Goal: Task Accomplishment & Management: Manage account settings

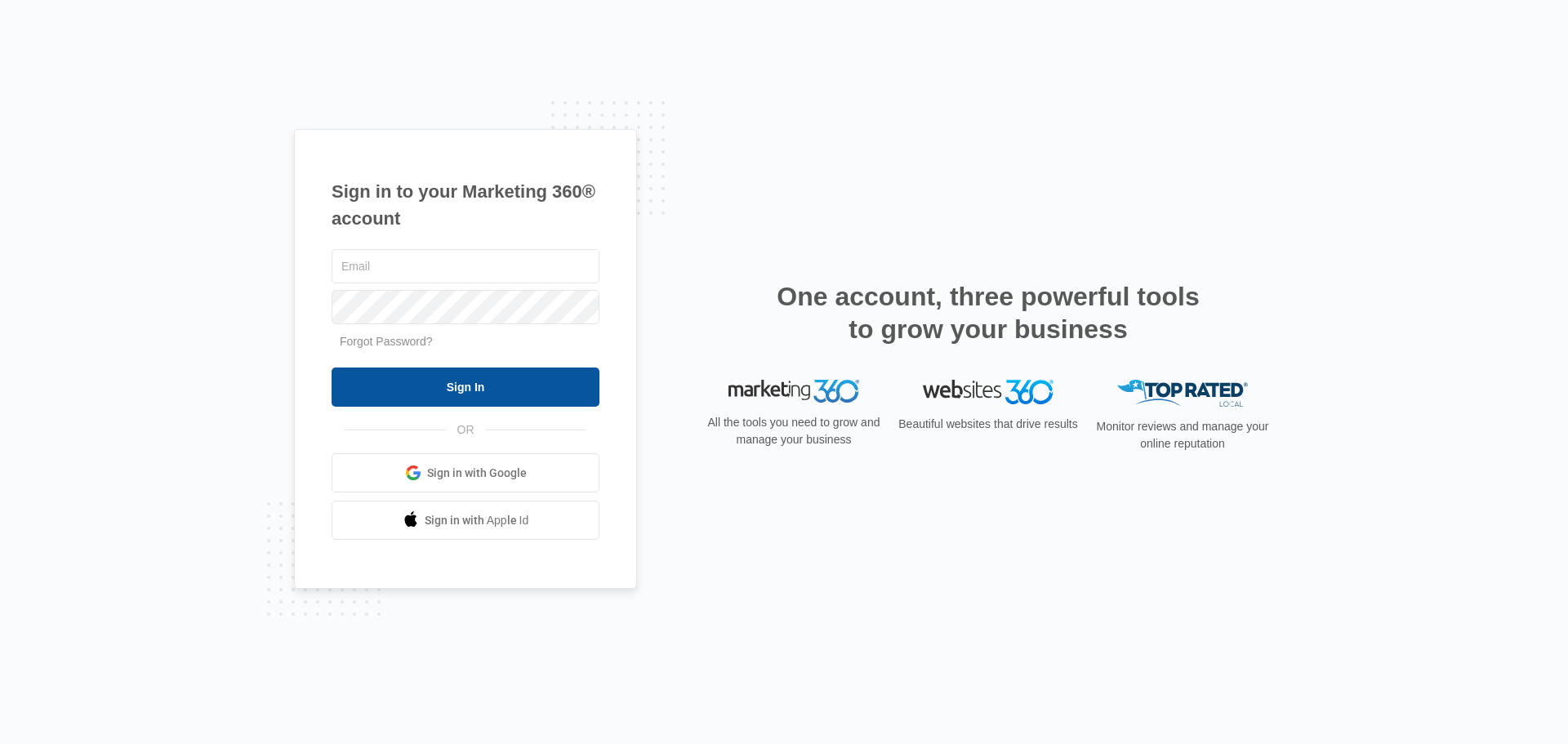
type input "[PERSON_NAME][EMAIL_ADDRESS][PERSON_NAME][DOMAIN_NAME]"
click at [456, 401] on input "Sign In" at bounding box center [466, 387] width 268 height 39
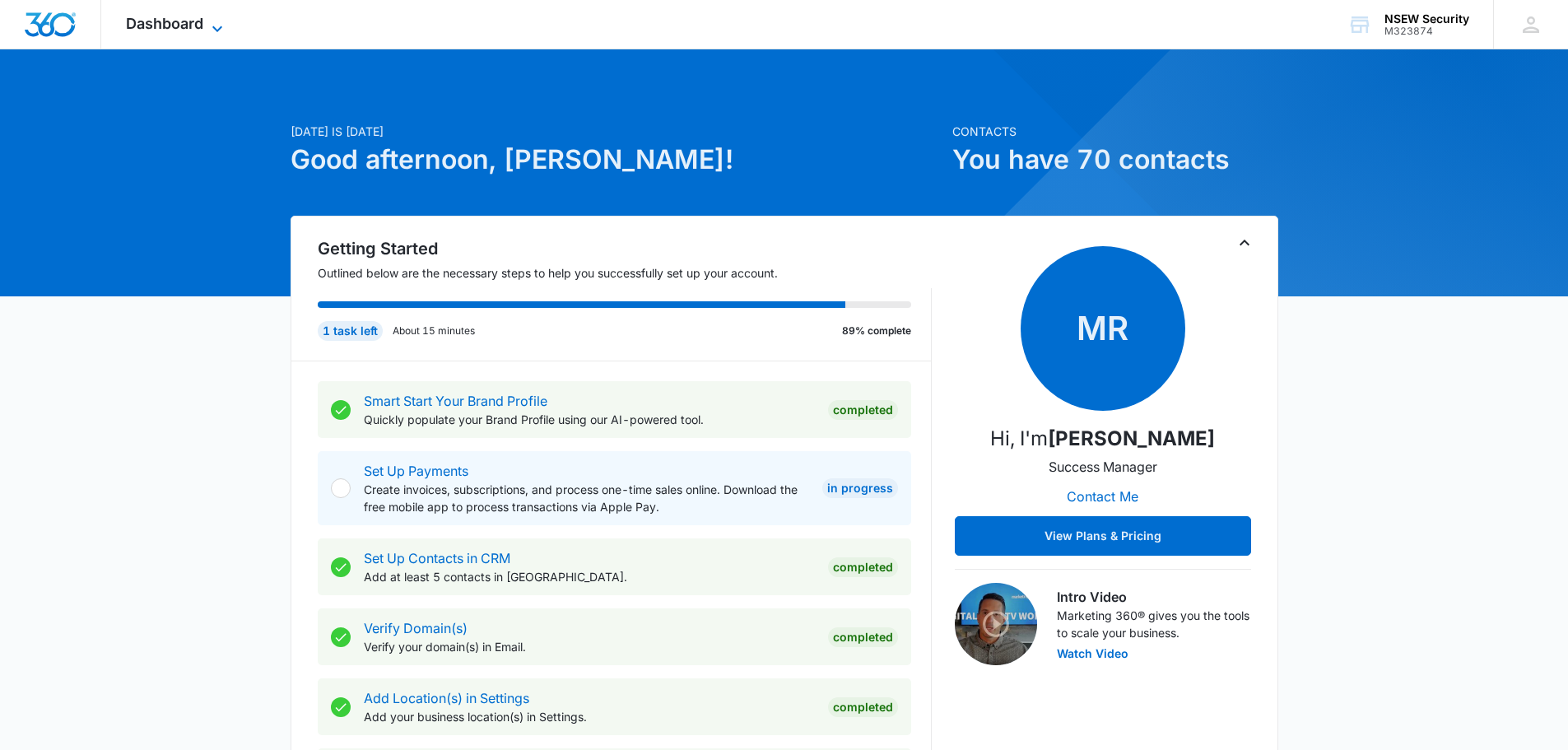
click at [166, 27] on span "Dashboard" at bounding box center [164, 23] width 77 height 17
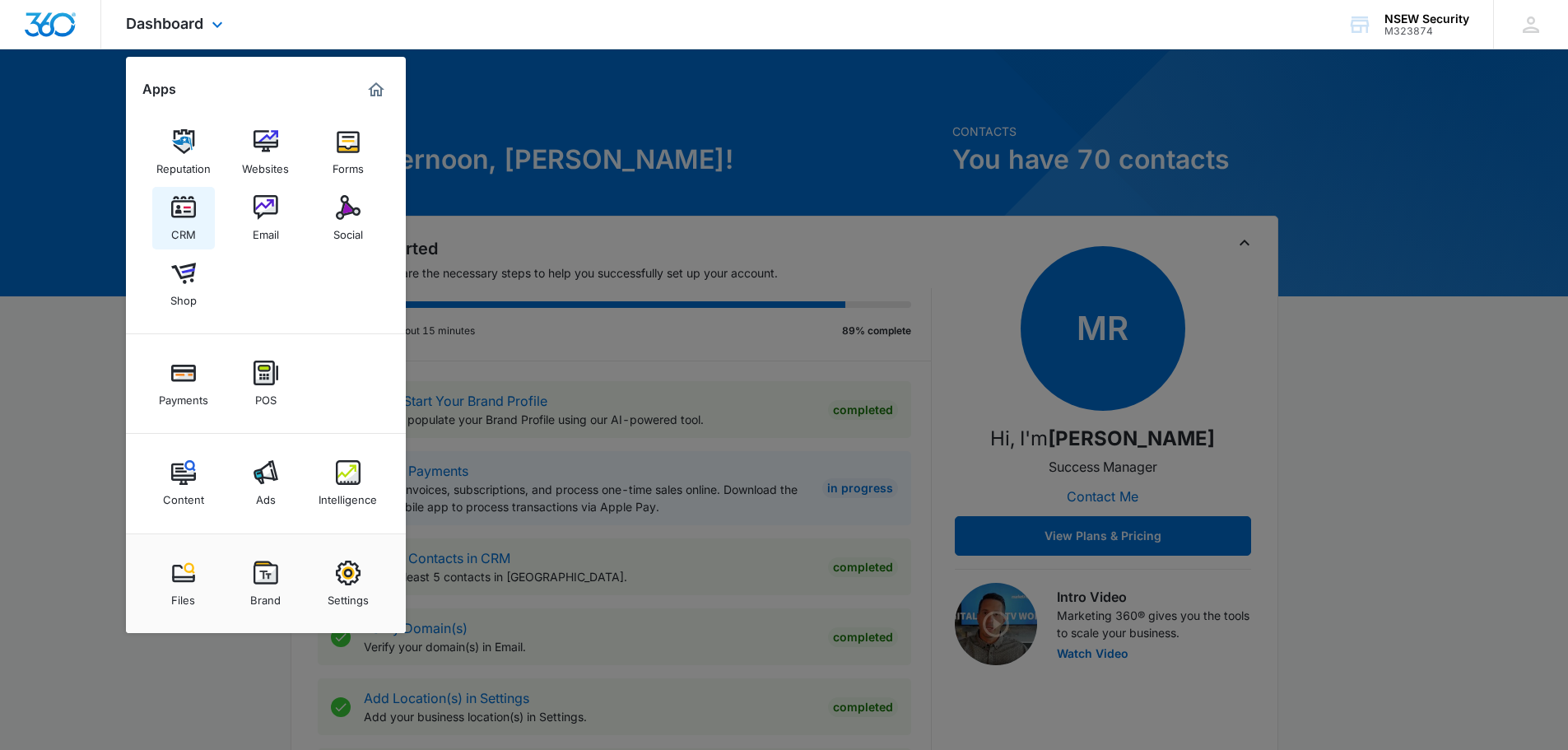
click at [181, 217] on img at bounding box center [183, 207] width 25 height 25
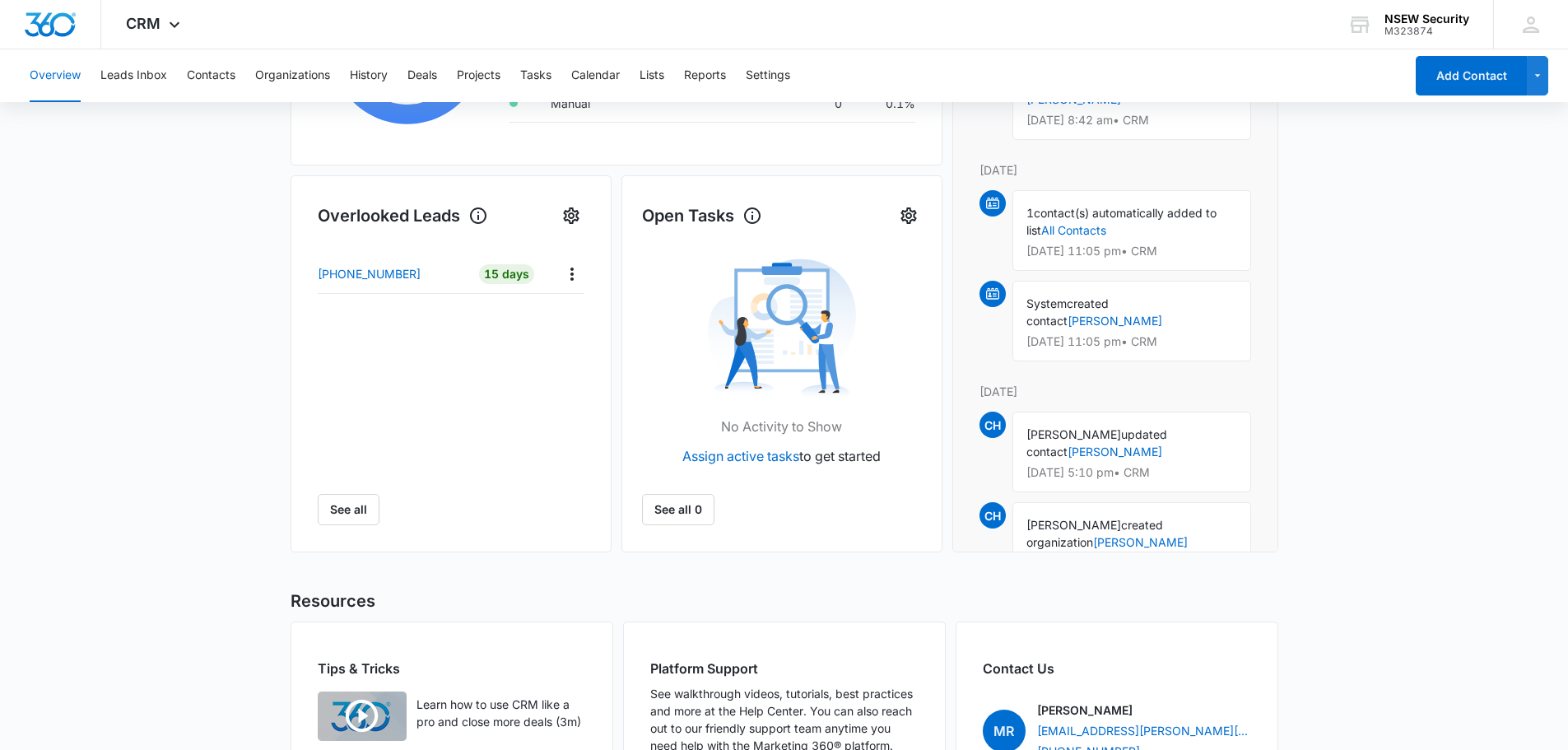
scroll to position [493, 0]
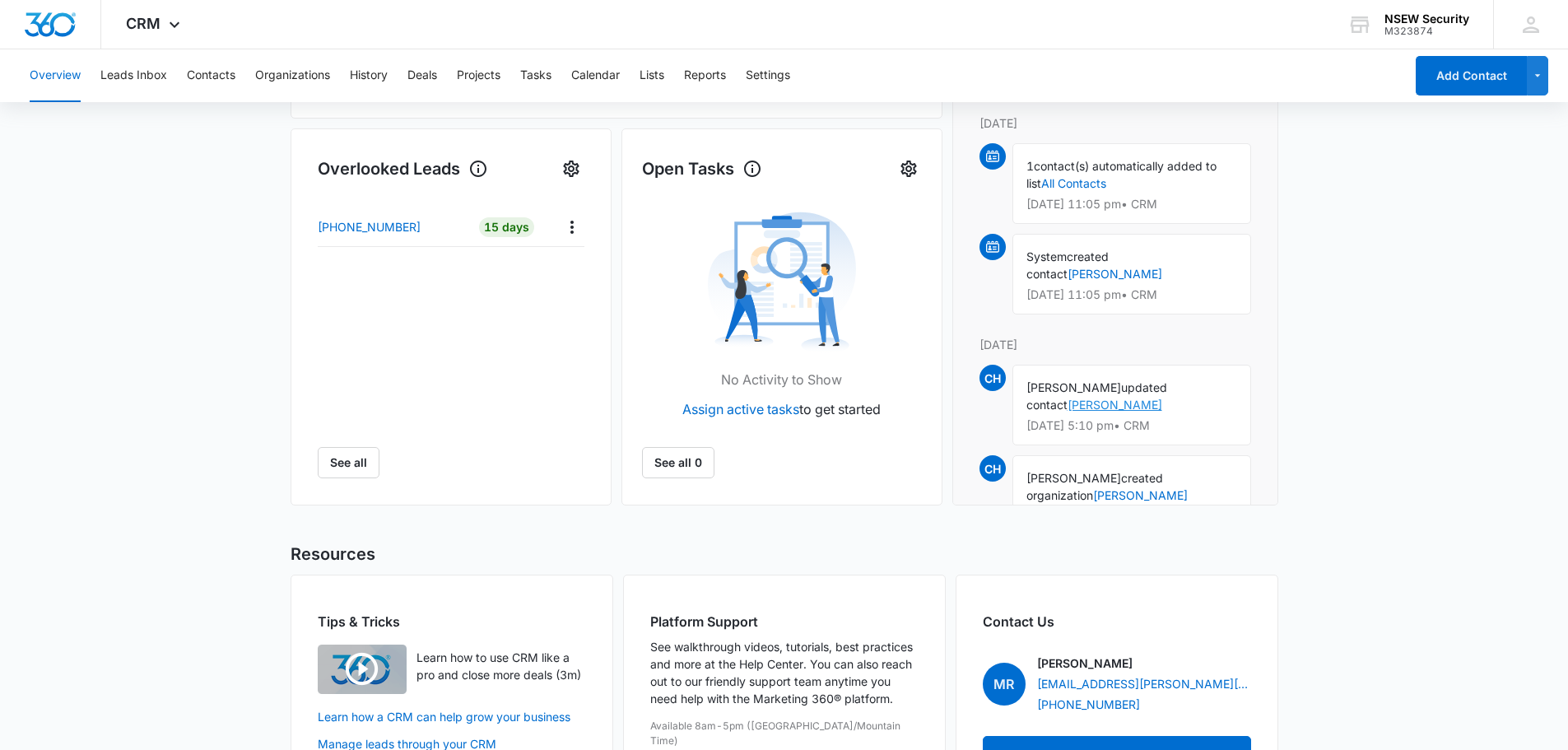
click at [1114, 405] on link "[PERSON_NAME]" at bounding box center [1115, 405] width 95 height 14
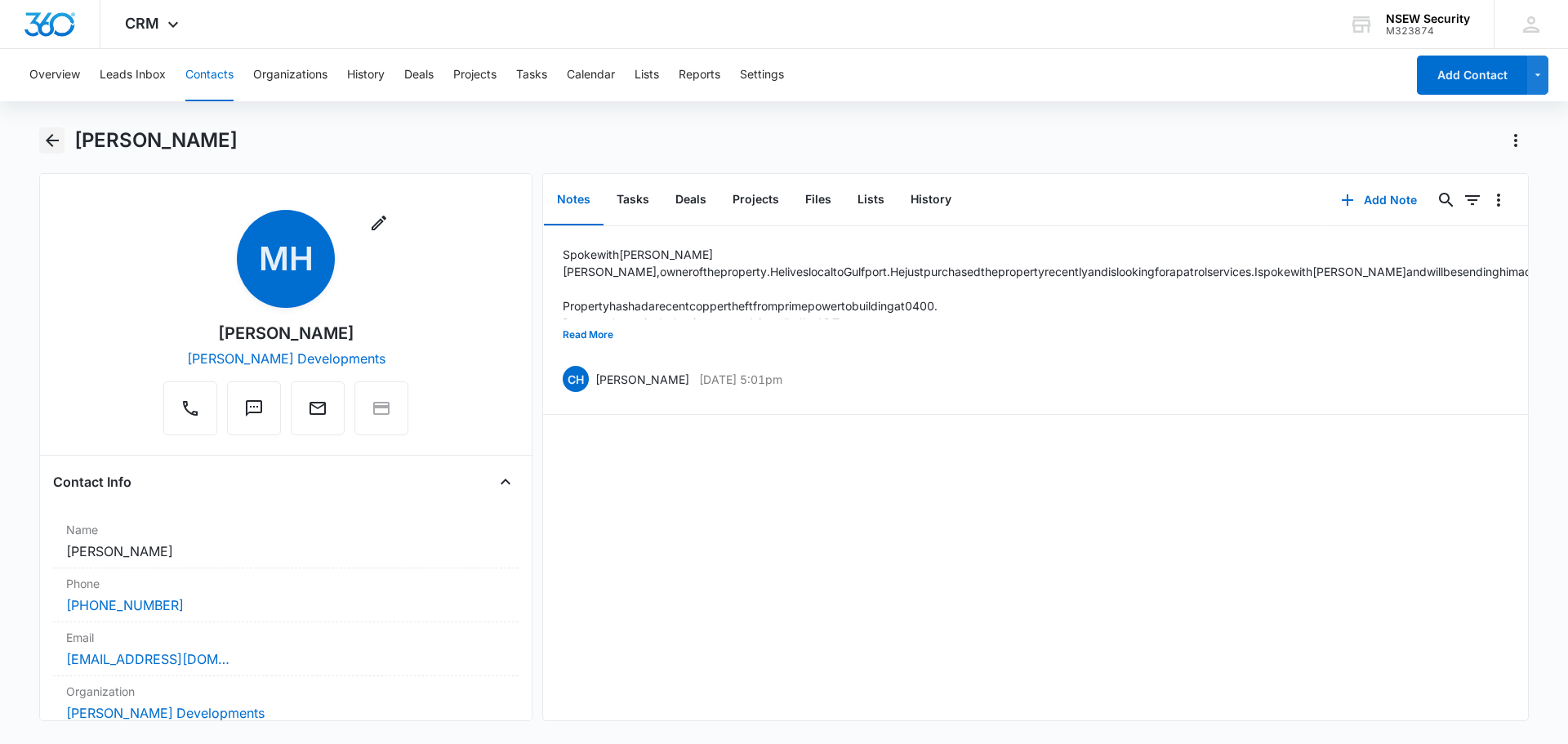
click at [54, 139] on icon "Back" at bounding box center [52, 140] width 20 height 20
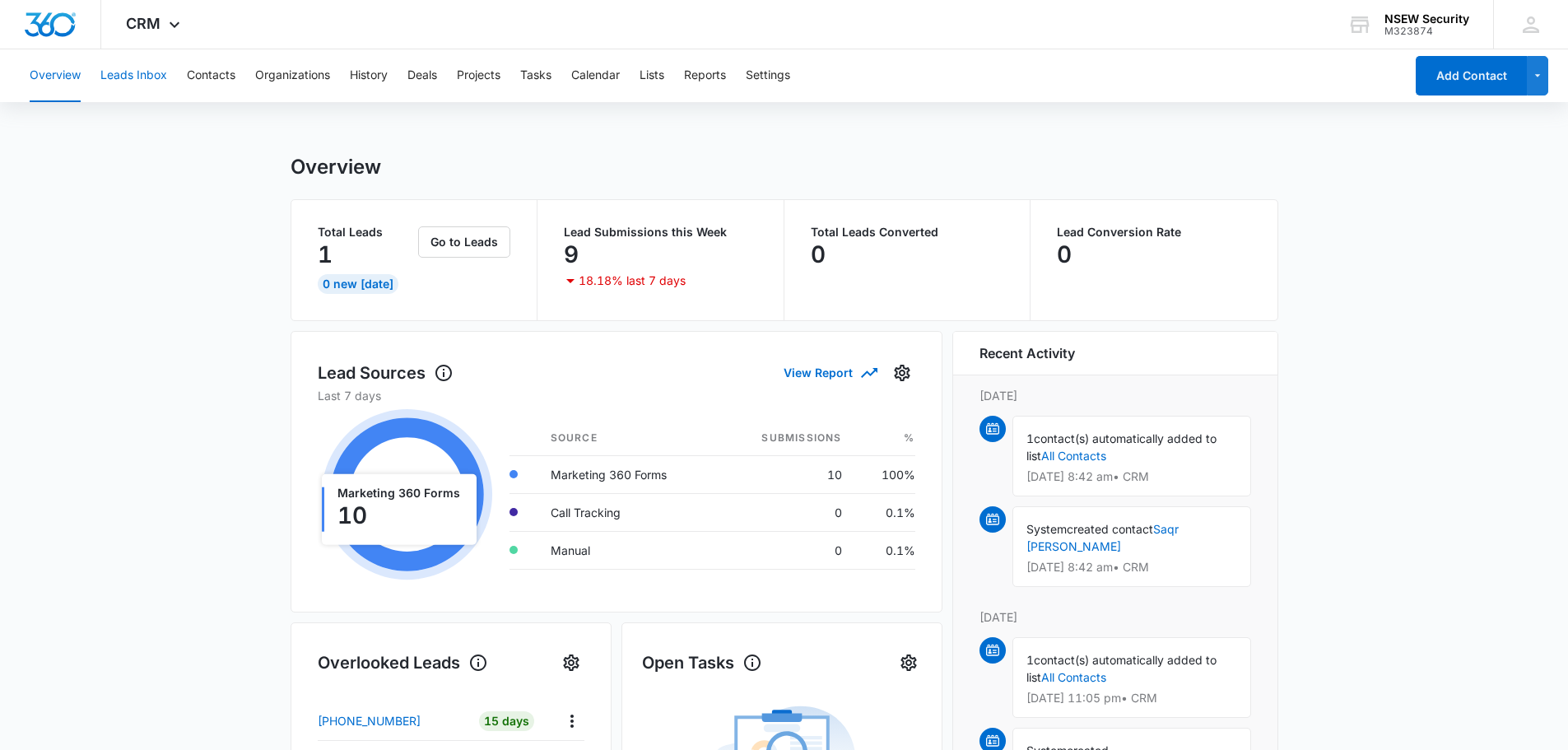
click at [114, 74] on button "Leads Inbox" at bounding box center [133, 76] width 67 height 53
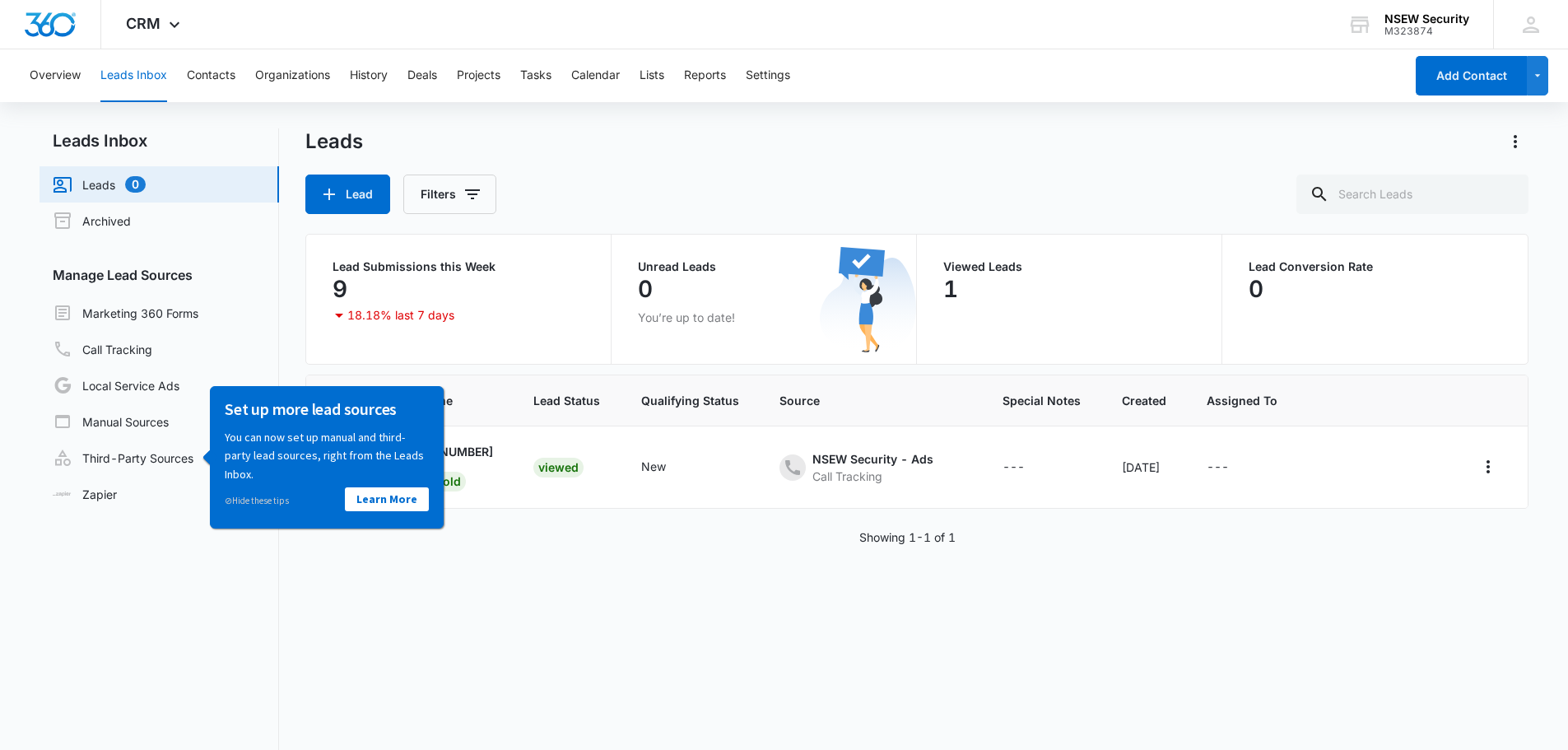
click at [595, 381] on th "Lead Status" at bounding box center [567, 401] width 108 height 51
click at [259, 501] on link "⊘ Hide these tips" at bounding box center [257, 499] width 64 height 11
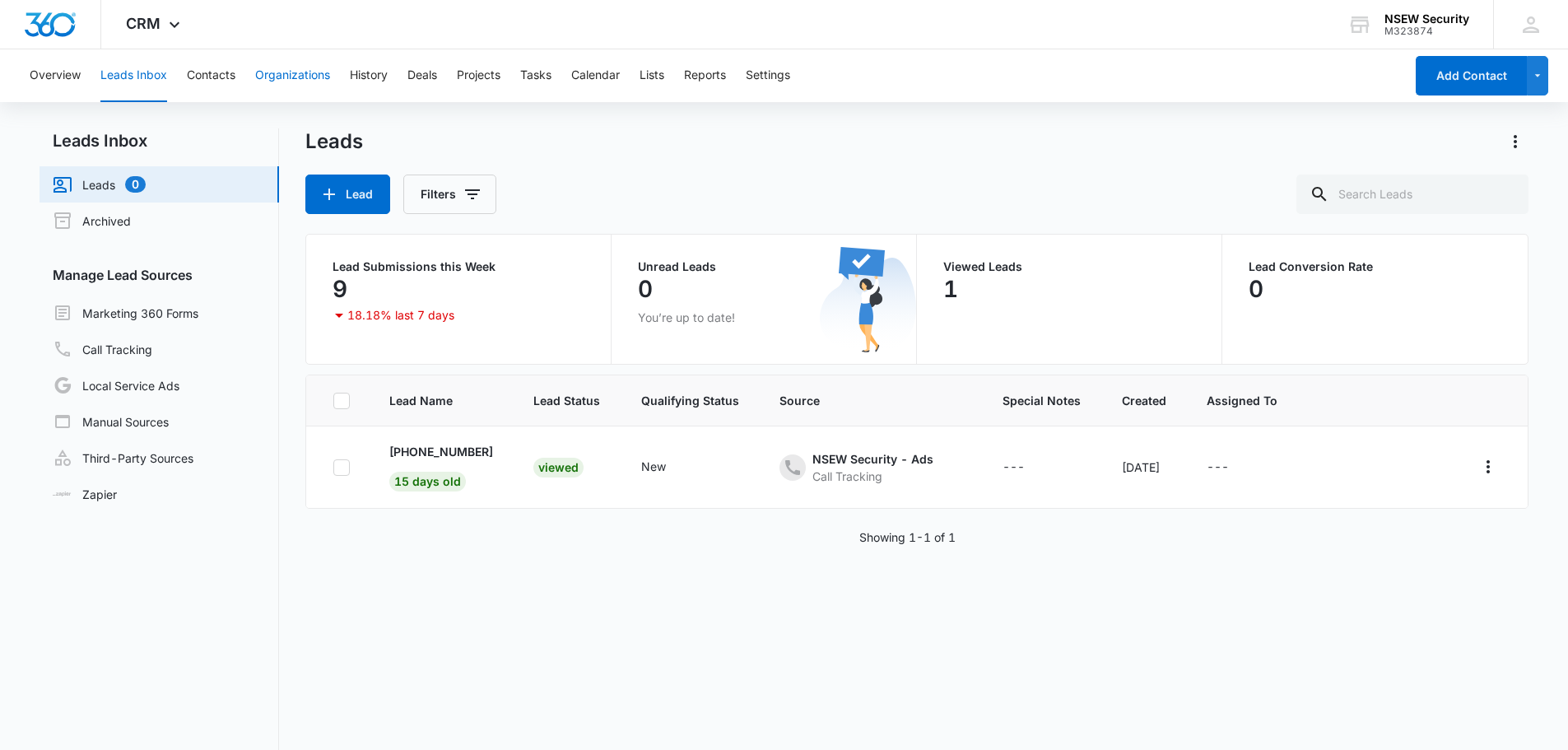
click at [287, 73] on button "Organizations" at bounding box center [293, 76] width 75 height 53
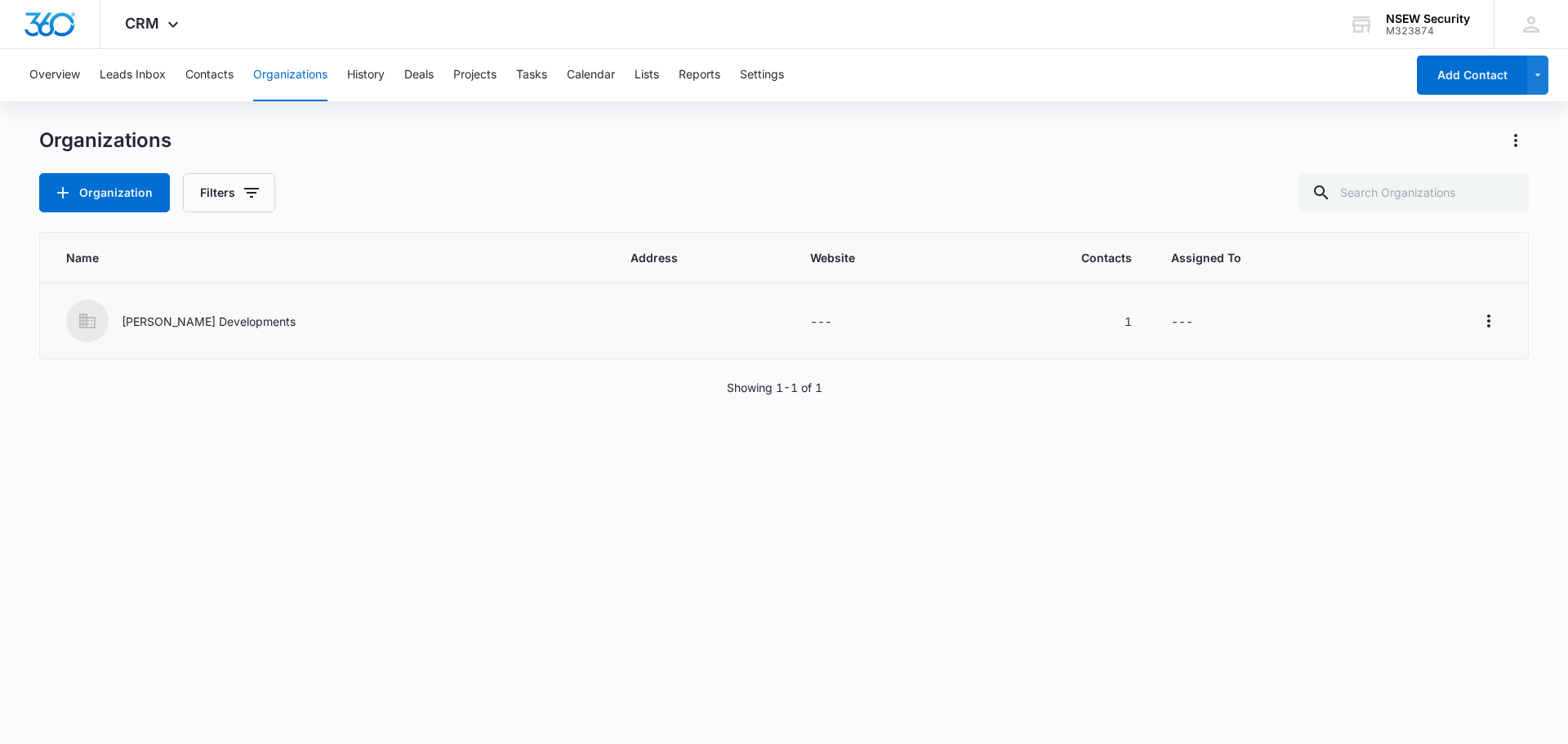
click at [238, 325] on p "[PERSON_NAME] Developments" at bounding box center [208, 322] width 174 height 17
